Goal: Navigation & Orientation: Find specific page/section

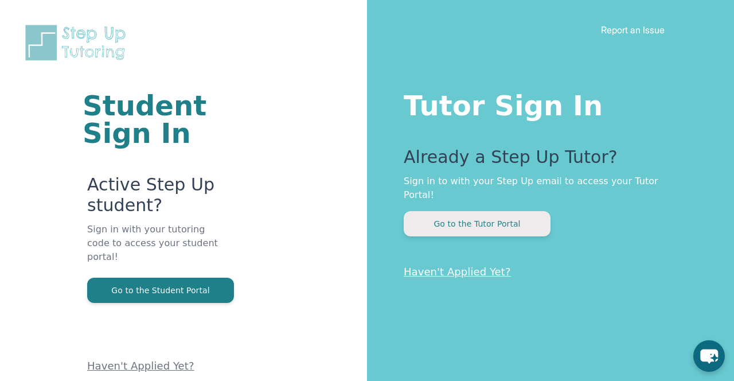
click at [494, 211] on button "Go to the Tutor Portal" at bounding box center [477, 223] width 147 height 25
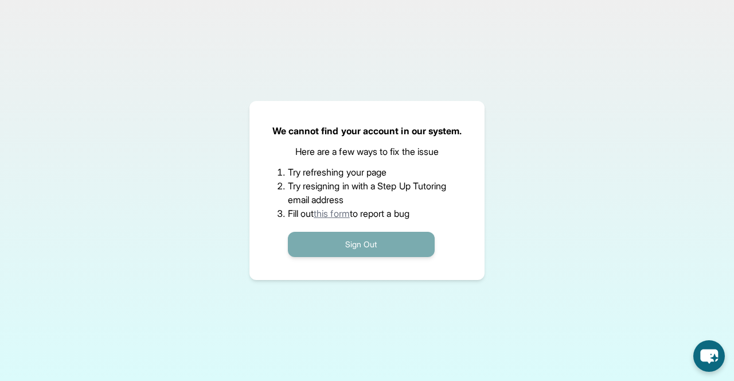
click at [407, 245] on button "Sign Out" at bounding box center [361, 244] width 147 height 25
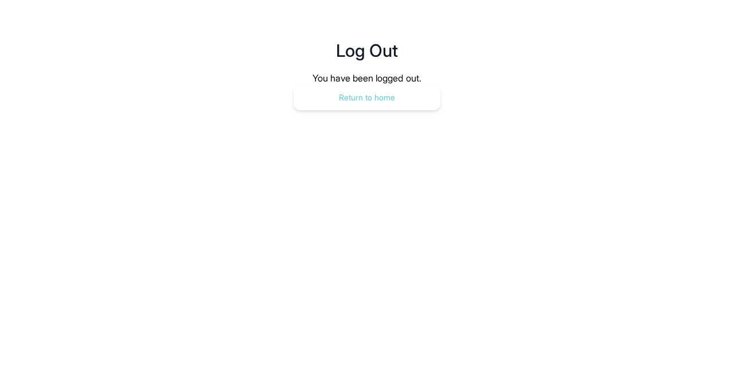
click at [409, 97] on button "Return to home" at bounding box center [367, 97] width 147 height 25
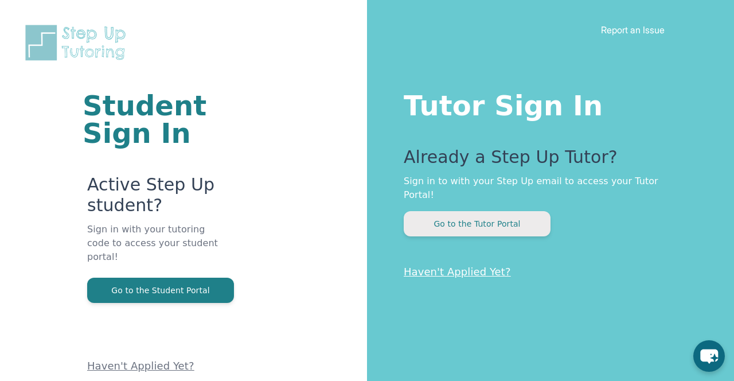
click at [480, 213] on button "Go to the Tutor Portal" at bounding box center [477, 223] width 147 height 25
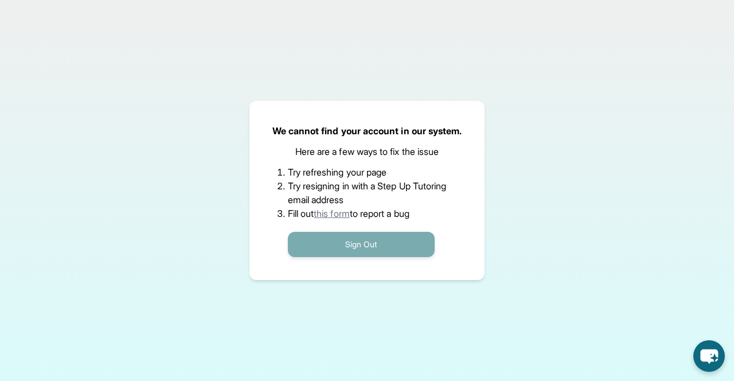
click at [386, 245] on button "Sign Out" at bounding box center [361, 244] width 147 height 25
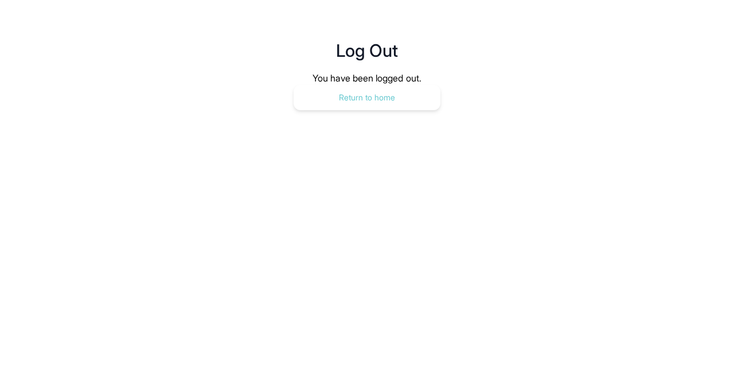
click at [357, 92] on button "Return to home" at bounding box center [367, 97] width 147 height 25
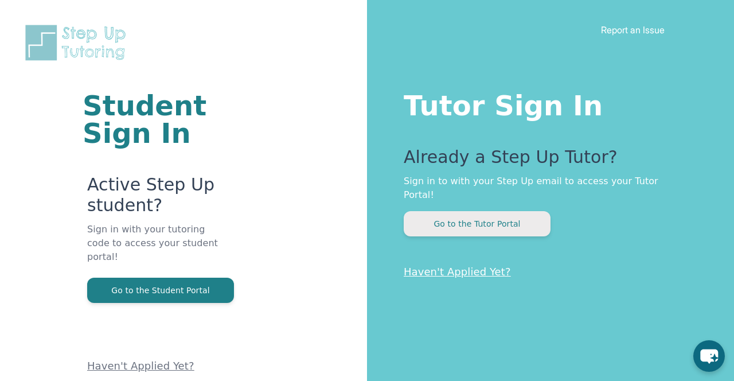
click at [457, 211] on button "Go to the Tutor Portal" at bounding box center [477, 223] width 147 height 25
